Goal: Task Accomplishment & Management: Manage account settings

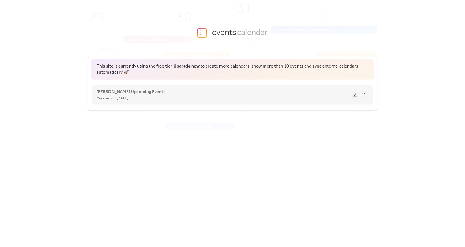
click at [357, 93] on button at bounding box center [354, 95] width 8 height 8
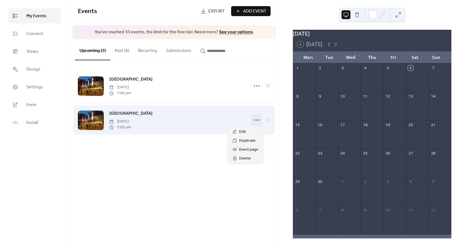
click at [255, 120] on icon at bounding box center [256, 120] width 9 height 9
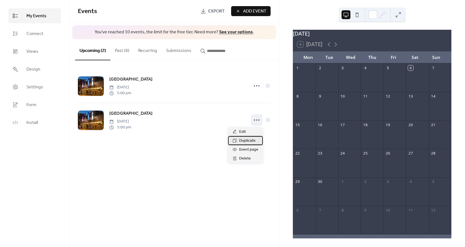
click at [254, 140] on span "Duplicate" at bounding box center [247, 141] width 16 height 7
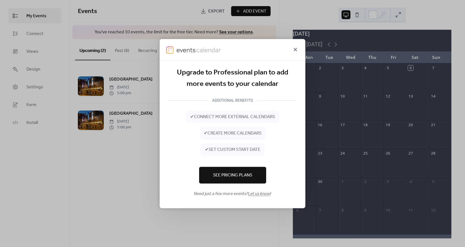
click at [293, 51] on icon at bounding box center [295, 49] width 7 height 7
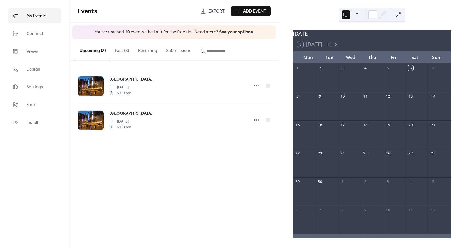
click at [120, 51] on button "Past (8)" at bounding box center [121, 49] width 23 height 21
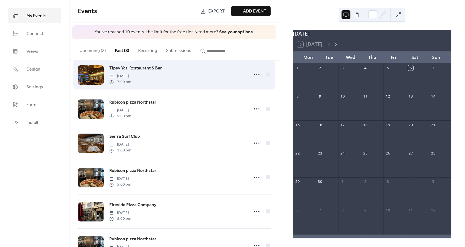
scroll to position [106, 0]
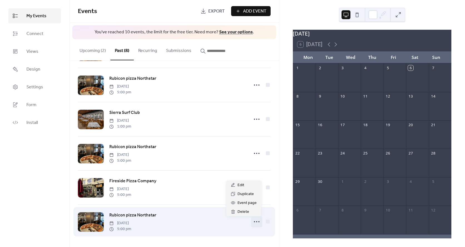
click at [254, 222] on circle at bounding box center [254, 221] width 1 height 1
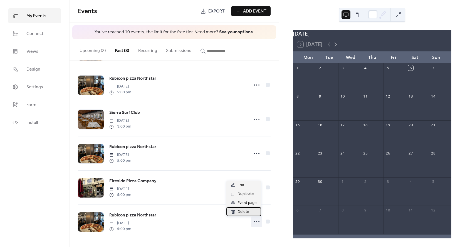
click at [244, 211] on span "Delete" at bounding box center [243, 212] width 12 height 7
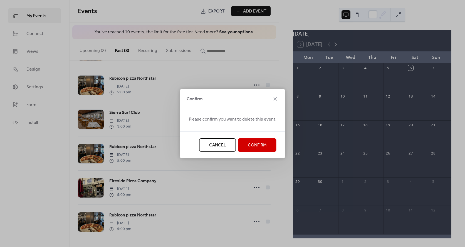
click at [253, 148] on span "Confirm" at bounding box center [257, 145] width 19 height 7
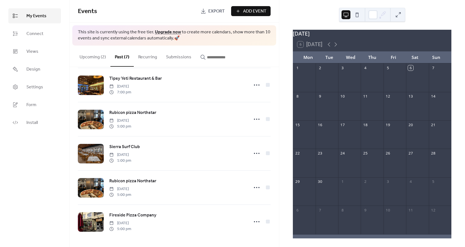
scroll to position [78, 0]
click at [99, 56] on button "Upcoming (2)" at bounding box center [92, 56] width 35 height 21
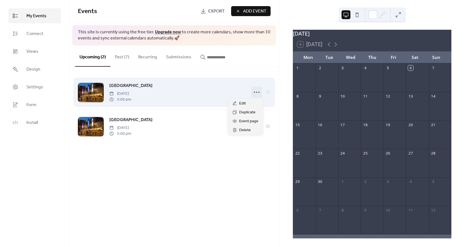
click at [257, 91] on icon at bounding box center [256, 92] width 9 height 9
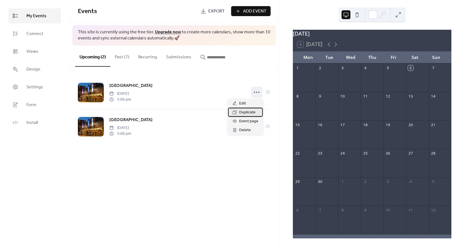
click at [246, 111] on span "Duplicate" at bounding box center [247, 112] width 16 height 7
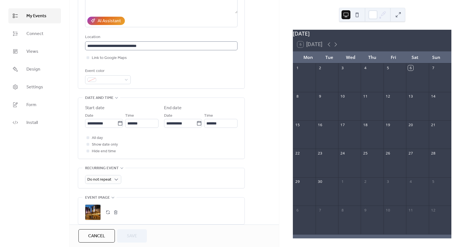
scroll to position [96, 0]
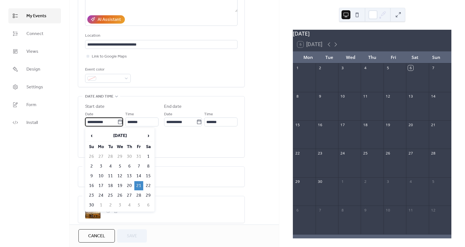
click at [105, 120] on input "**********" at bounding box center [101, 122] width 32 height 9
click at [148, 166] on td "8" at bounding box center [148, 166] width 9 height 9
type input "**********"
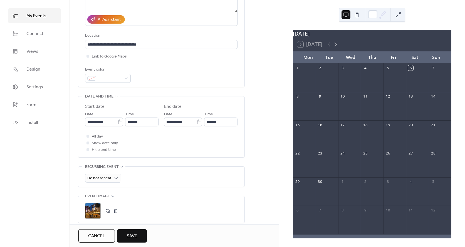
scroll to position [213, 0]
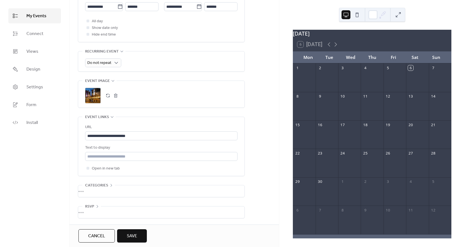
click at [143, 235] on button "Save" at bounding box center [132, 235] width 30 height 13
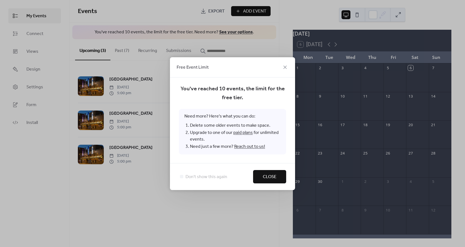
click at [270, 170] on button "Close" at bounding box center [269, 176] width 33 height 13
